Goal: Task Accomplishment & Management: Manage account settings

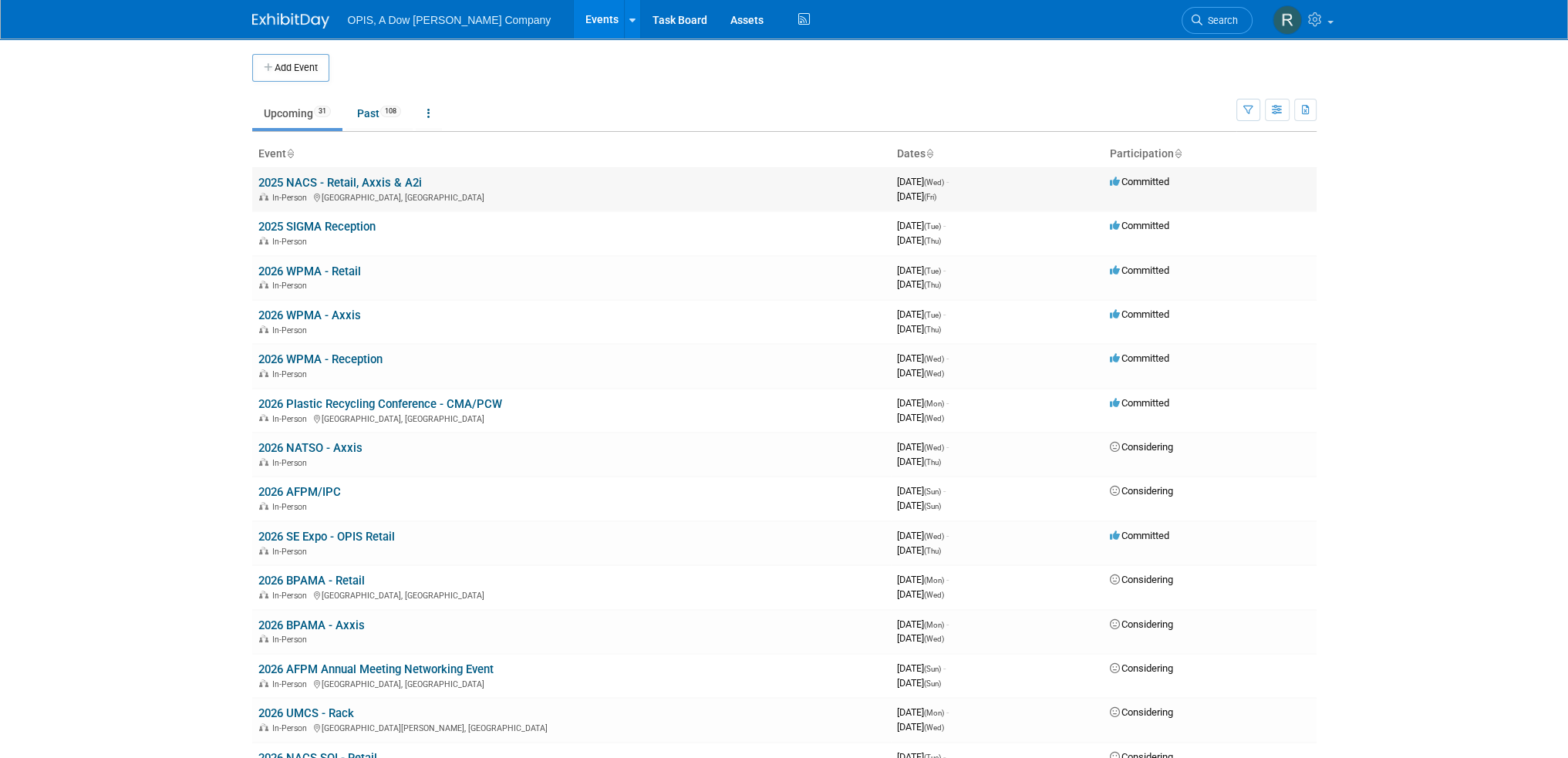
click at [305, 178] on link "2025 NACS - Retail, Axxis & A2i" at bounding box center [340, 183] width 163 height 14
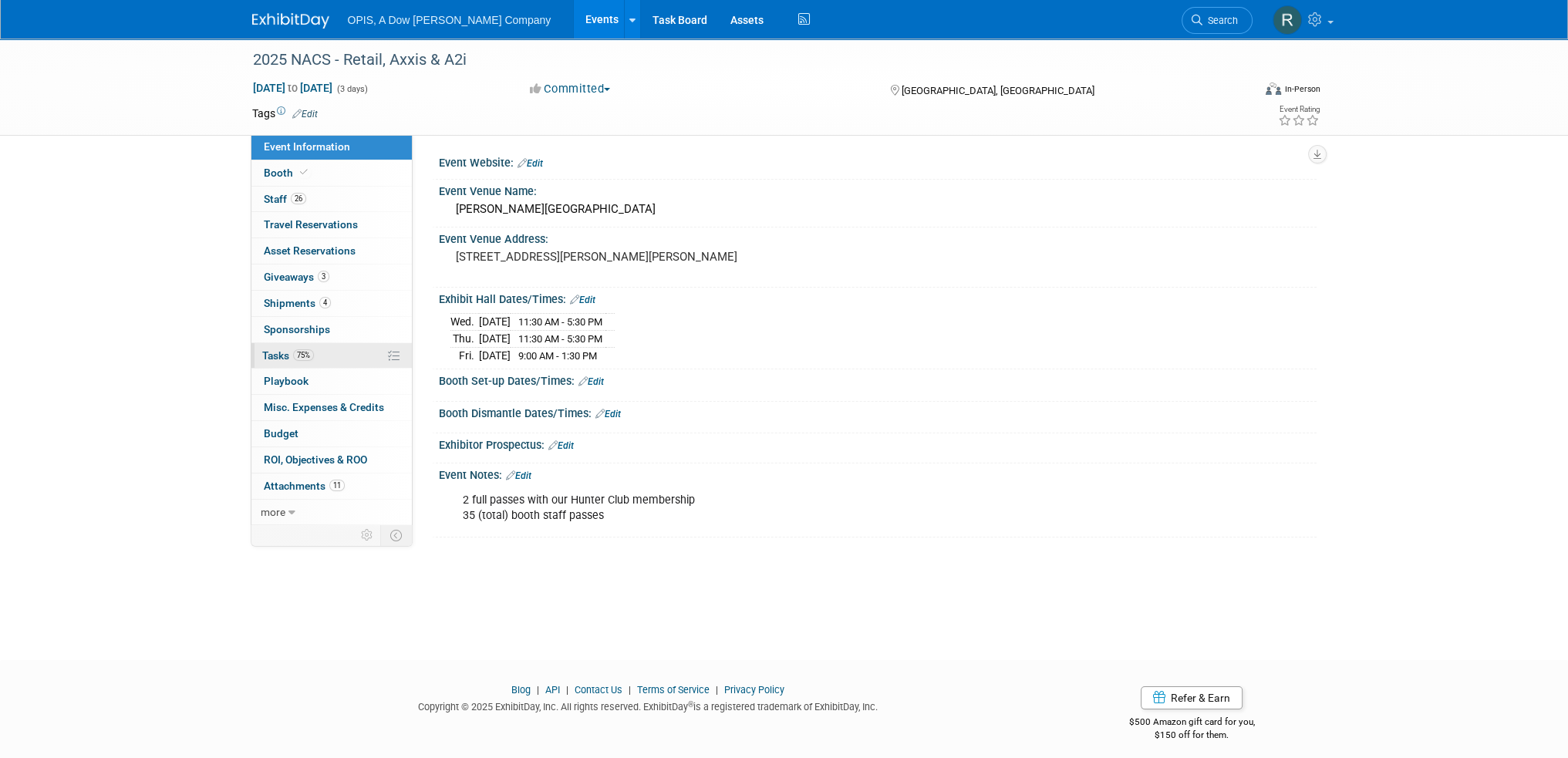
click at [277, 359] on span "Tasks 75%" at bounding box center [288, 356] width 51 height 13
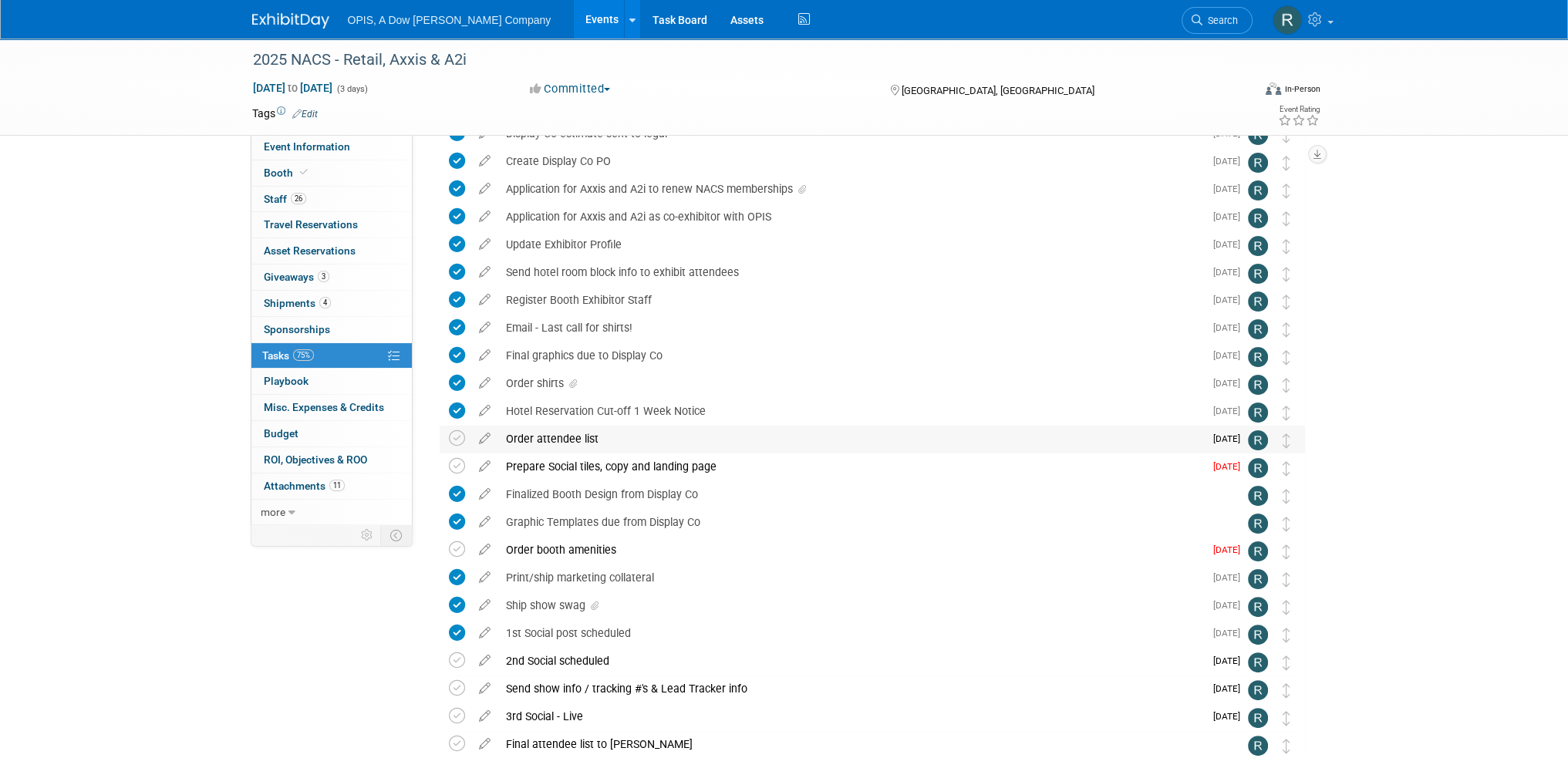
scroll to position [386, 0]
click at [485, 465] on icon at bounding box center [485, 463] width 27 height 19
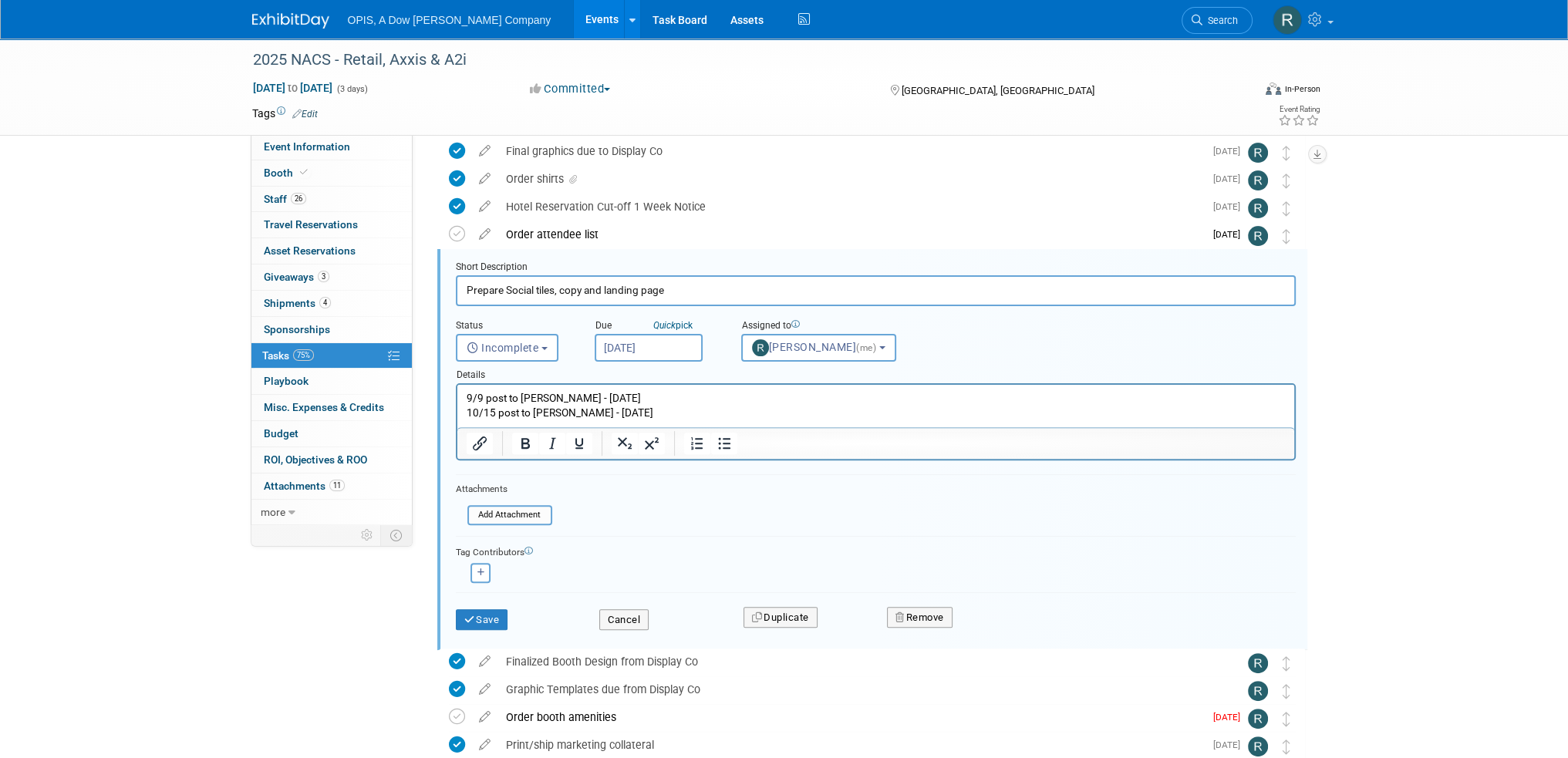
scroll to position [612, 0]
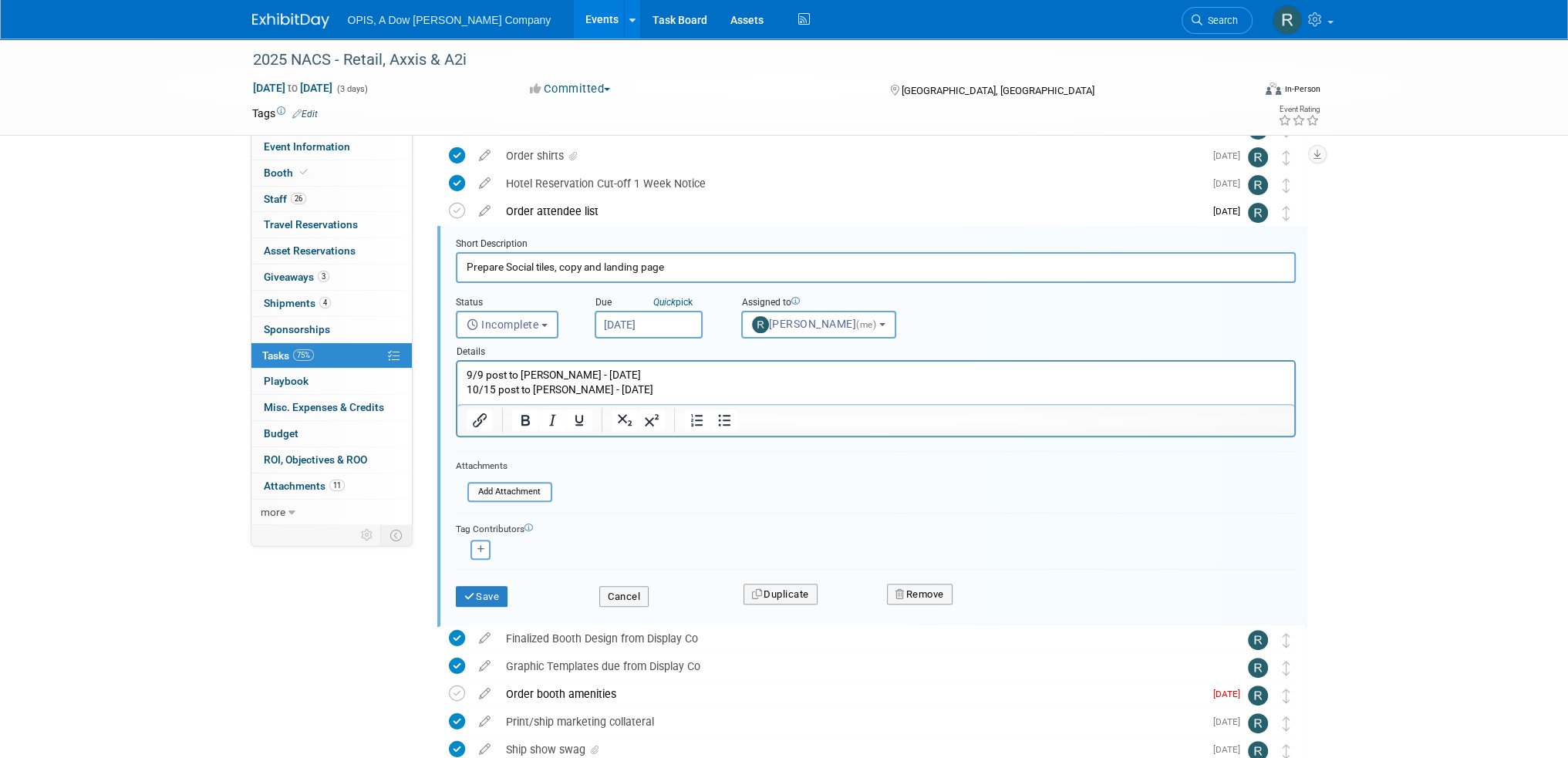
click at [625, 390] on p "9/9 post to Katie - 09/02/2025 10/15 post to Katie - 09/02/2025" at bounding box center [874, 383] width 819 height 29
click at [620, 376] on p "9/9 post to Katie - 09/02/2025 10/15 post to Katie - 09/02/2025" at bounding box center [874, 383] width 819 height 29
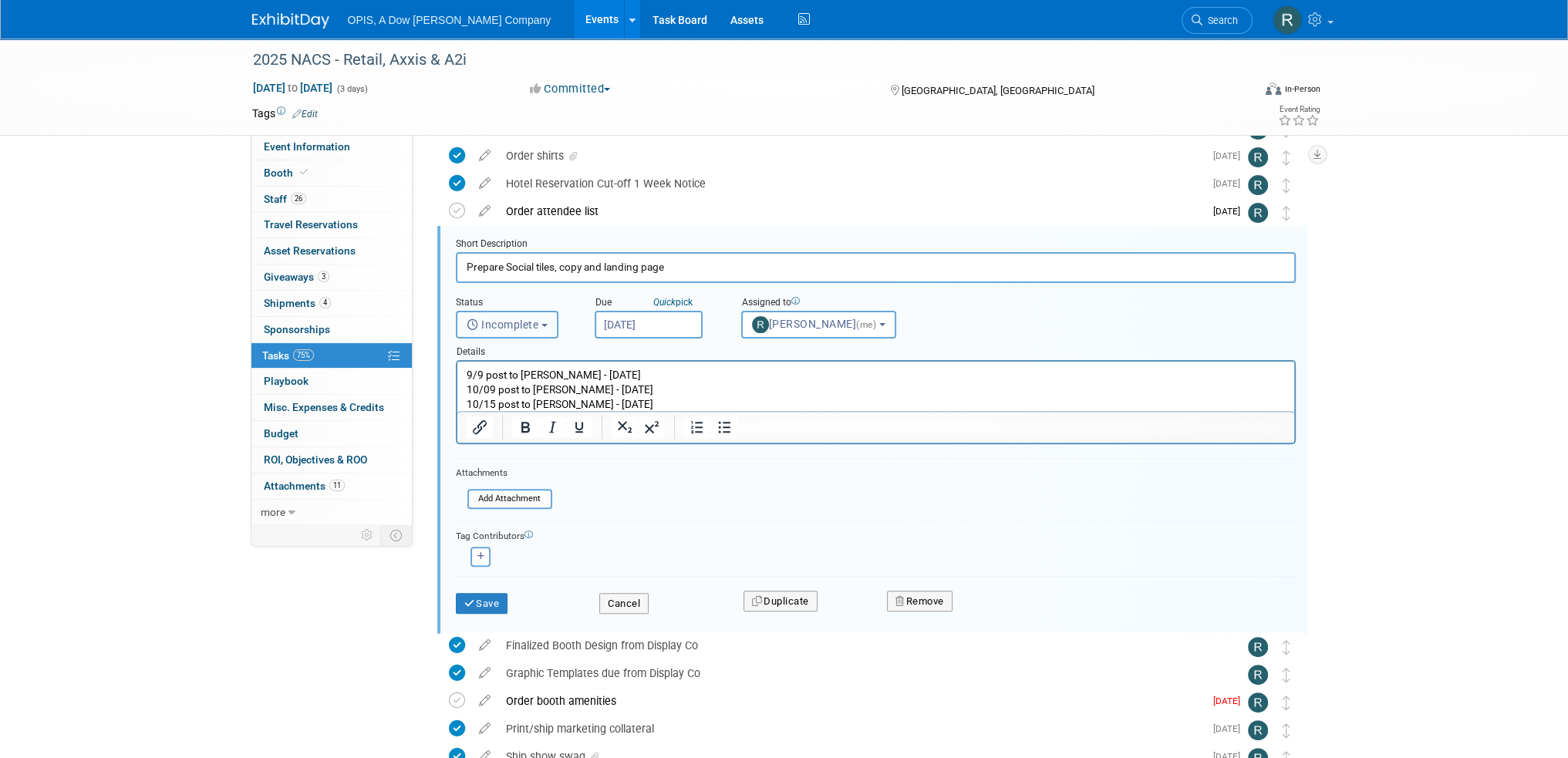
click at [501, 327] on span "Incomplete" at bounding box center [502, 325] width 73 height 13
drag, startPoint x: 511, startPoint y: 388, endPoint x: 54, endPoint y: 28, distance: 581.8
click at [511, 388] on label "Completed" at bounding box center [506, 391] width 84 height 24
click at [459, 388] on input "Completed" at bounding box center [454, 389] width 10 height 10
select select "3"
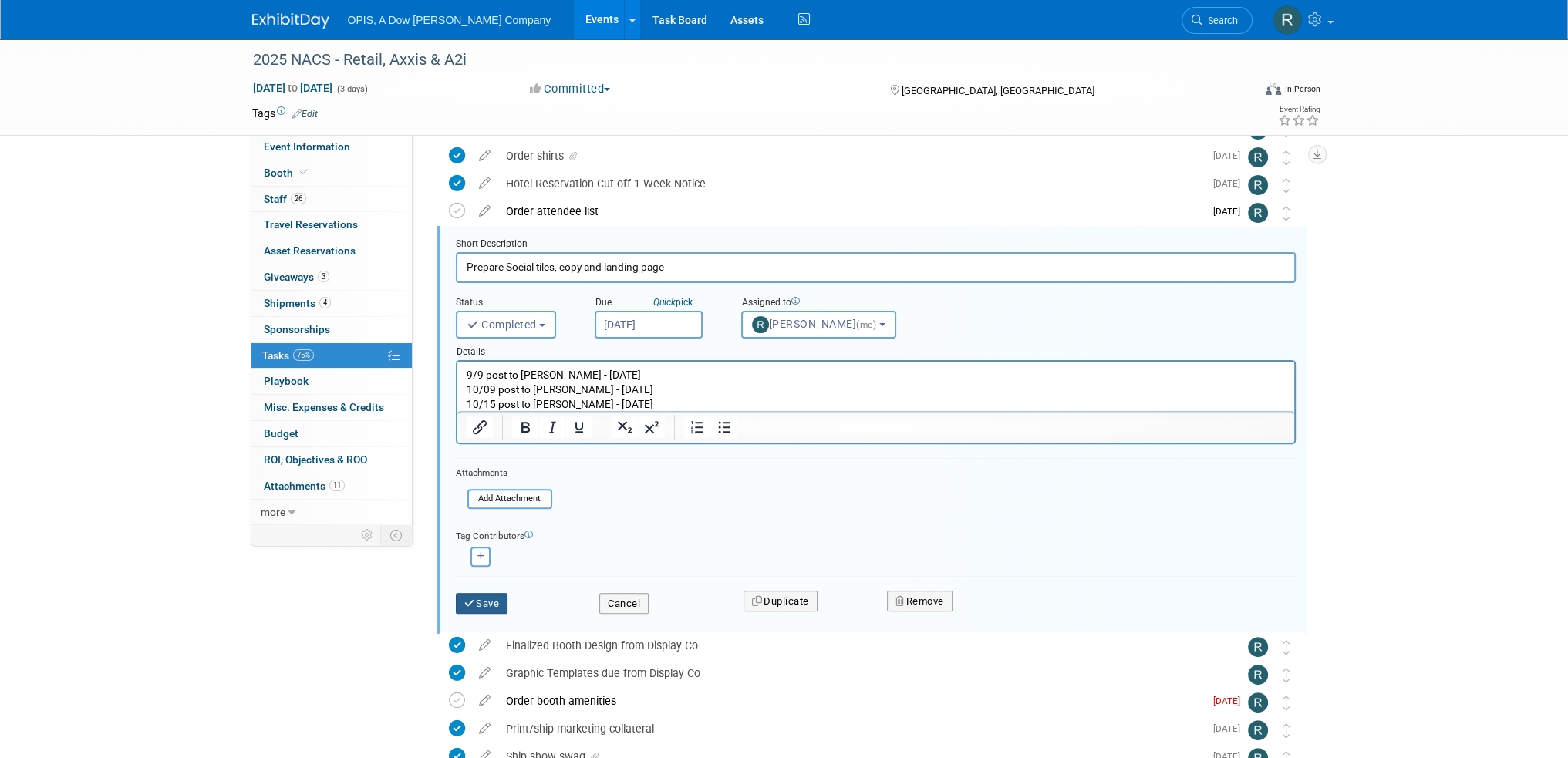
click at [493, 595] on button "Save" at bounding box center [482, 603] width 52 height 21
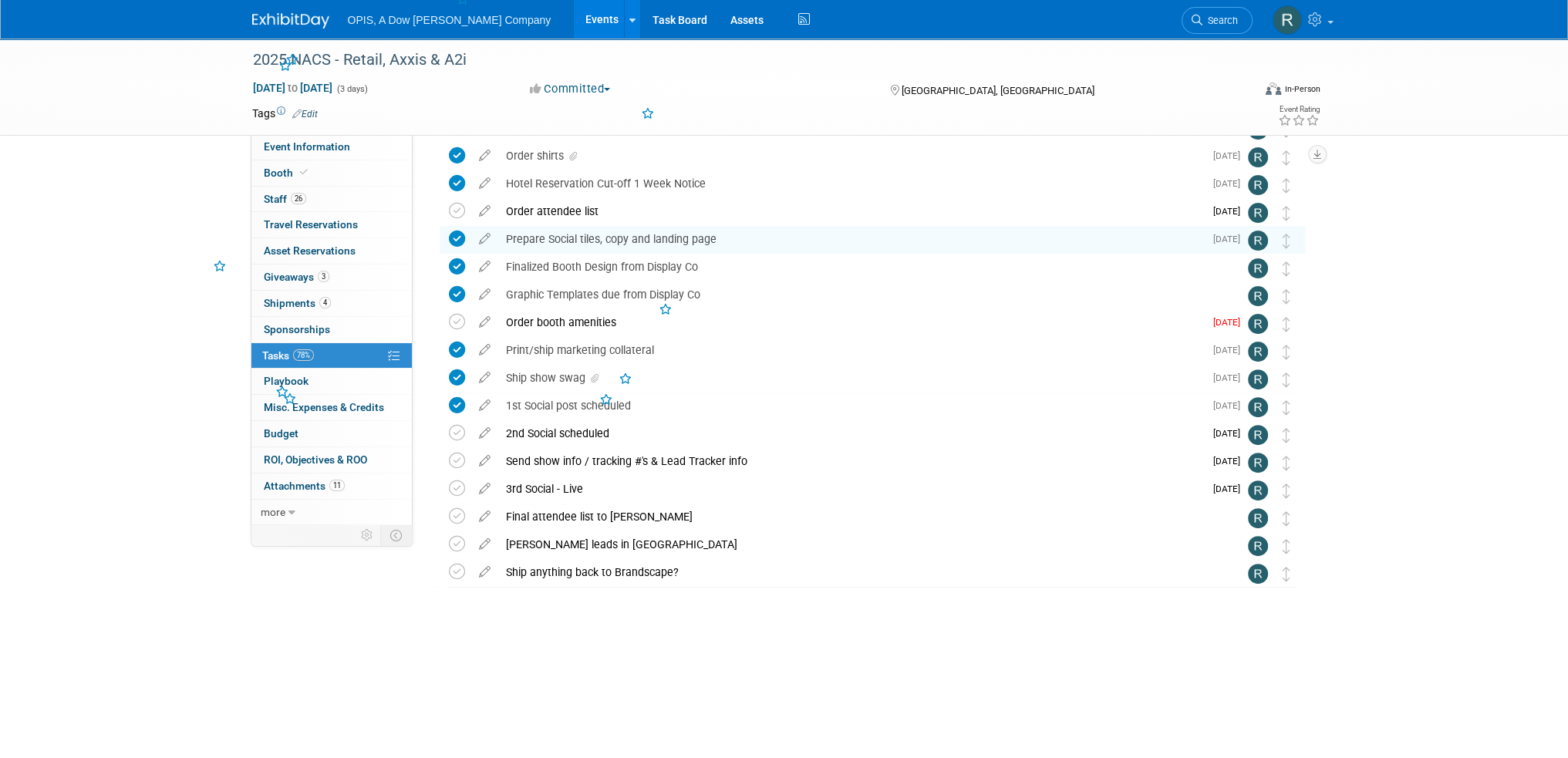
scroll to position [534, 0]
